Goal: Download file/media

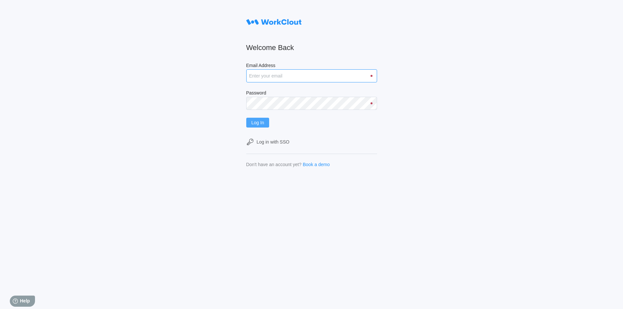
type input "[EMAIL_ADDRESS][DOMAIN_NAME]"
click at [267, 126] on button "Log In" at bounding box center [257, 123] width 23 height 10
type input "[EMAIL_ADDRESS][DOMAIN_NAME]"
click at [269, 124] on button "Log In" at bounding box center [257, 123] width 23 height 10
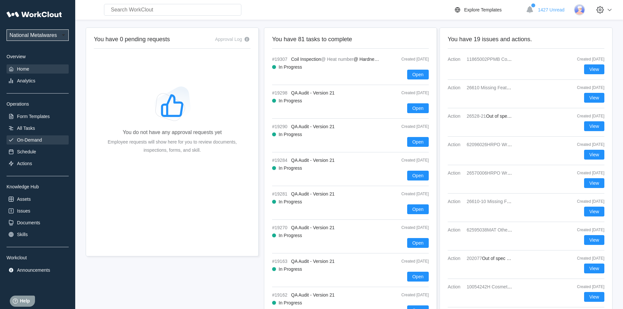
click at [37, 137] on div "On-Demand" at bounding box center [38, 139] width 62 height 9
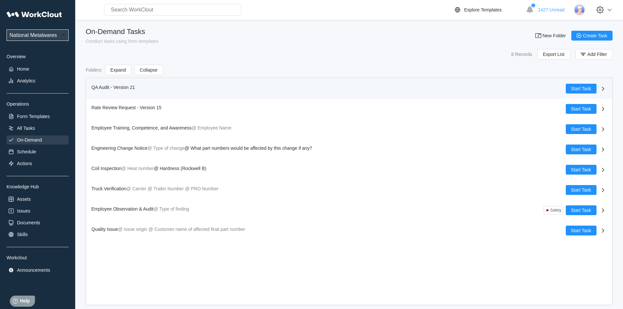
click at [98, 89] on span "QA Audit - Version 21" at bounding box center [113, 87] width 43 height 5
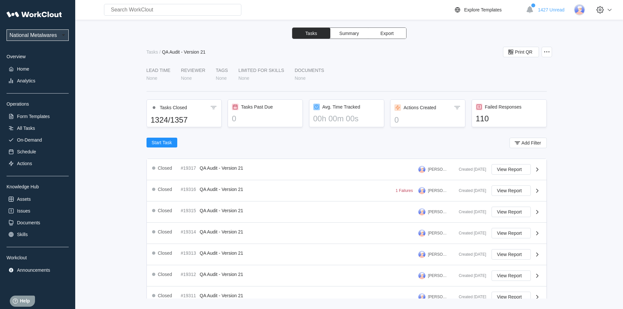
click at [394, 31] on button "Export" at bounding box center [387, 33] width 38 height 11
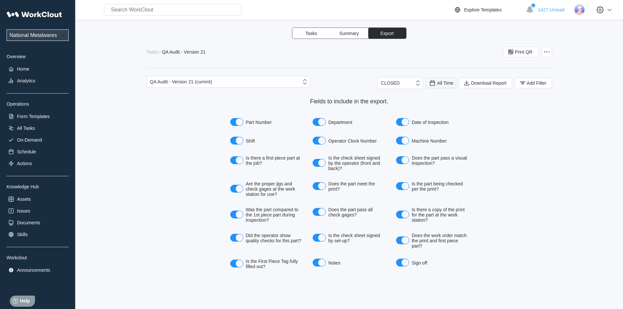
click at [445, 82] on span "All Time" at bounding box center [445, 82] width 16 height 5
click at [436, 106] on div "Last day" at bounding box center [431, 106] width 17 height 5
click at [532, 82] on span "Add Filter" at bounding box center [537, 83] width 20 height 5
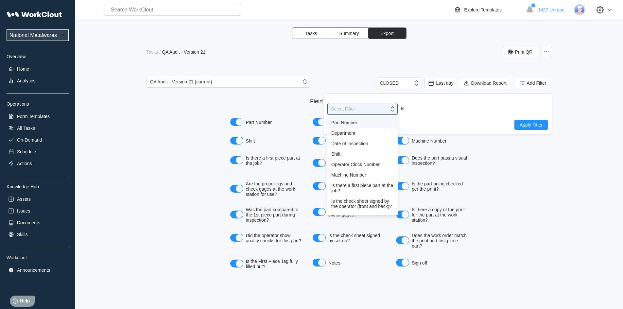
drag, startPoint x: 396, startPoint y: 108, endPoint x: 379, endPoint y: 128, distance: 26.9
click at [397, 108] on div at bounding box center [393, 109] width 8 height 12
click at [335, 152] on div "Shift" at bounding box center [362, 153] width 62 height 5
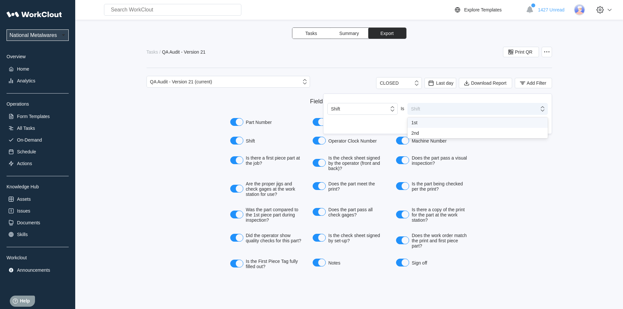
click at [540, 110] on icon at bounding box center [542, 108] width 7 height 7
click at [425, 122] on div "1st" at bounding box center [477, 122] width 132 height 5
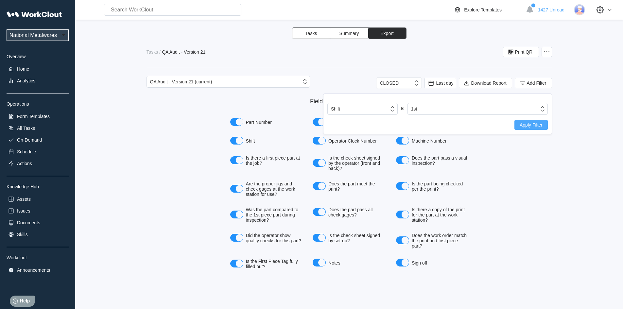
click at [525, 125] on span "Apply Filter" at bounding box center [530, 125] width 23 height 5
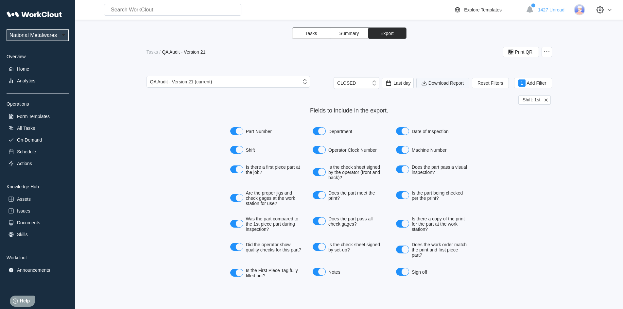
click at [451, 81] on span "Download Report" at bounding box center [445, 83] width 35 height 5
